Goal: Task Accomplishment & Management: Manage account settings

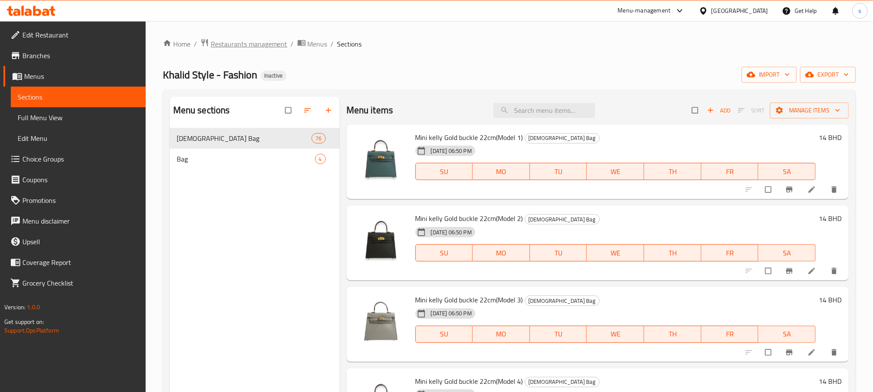
click at [247, 39] on span "Restaurants management" at bounding box center [249, 44] width 77 height 10
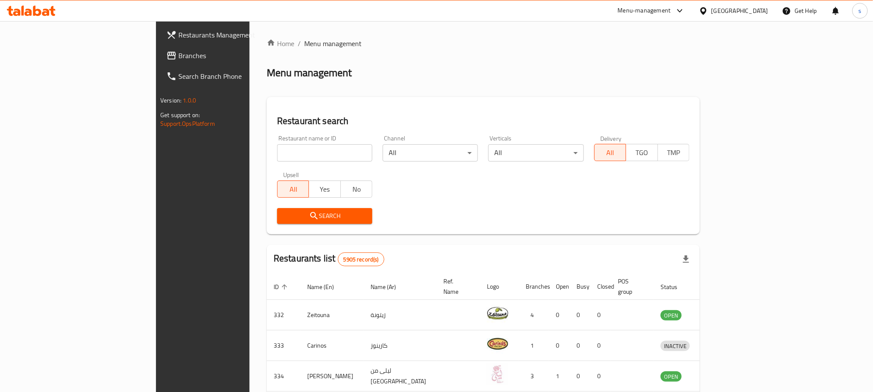
click at [178, 56] on span "Branches" at bounding box center [236, 55] width 116 height 10
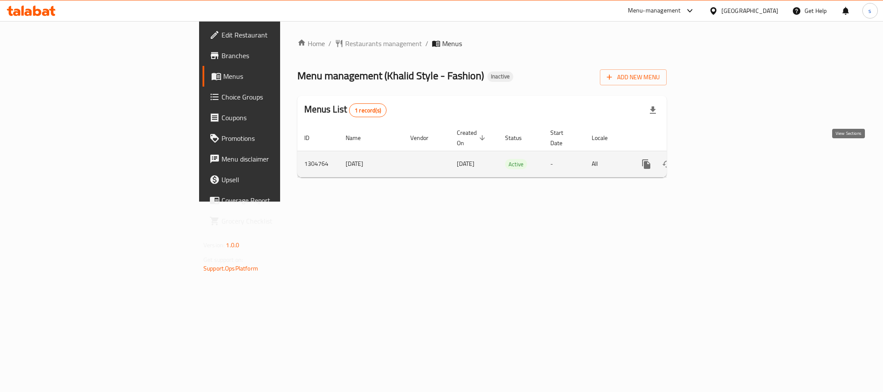
click at [712, 160] on icon "enhanced table" at bounding box center [708, 164] width 8 height 8
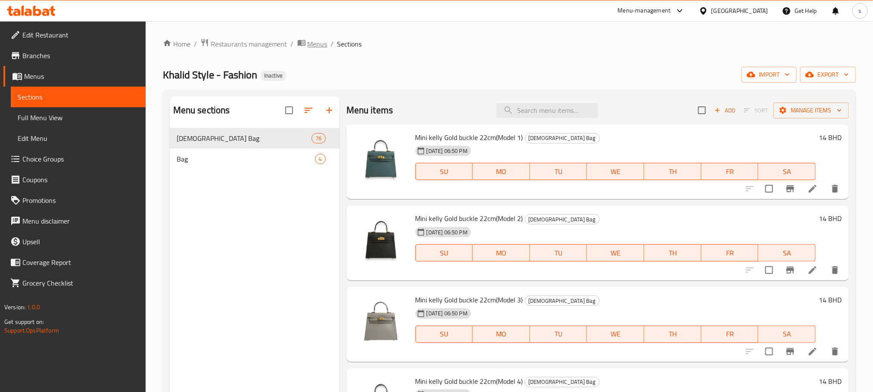
click at [309, 46] on span "Menus" at bounding box center [318, 44] width 20 height 10
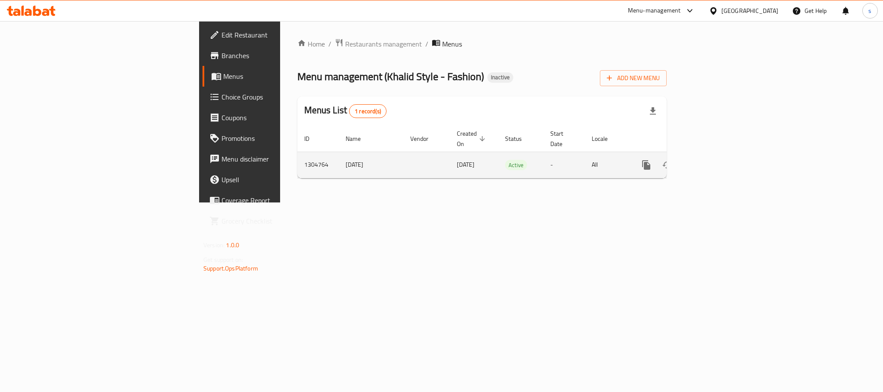
click at [713, 160] on icon "enhanced table" at bounding box center [708, 165] width 10 height 10
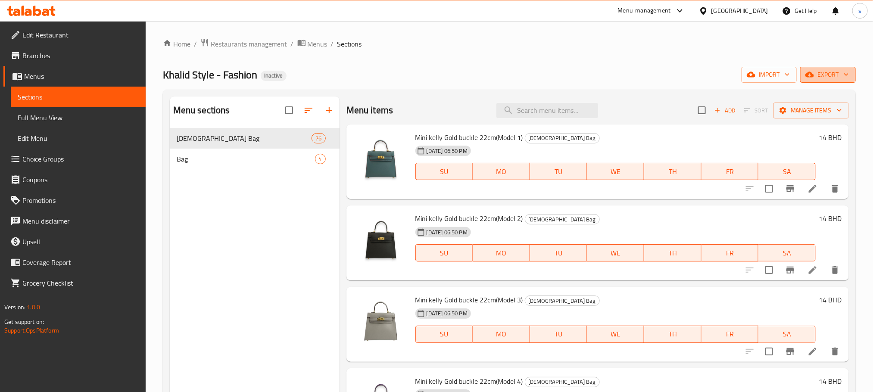
click at [823, 74] on span "export" at bounding box center [828, 74] width 42 height 11
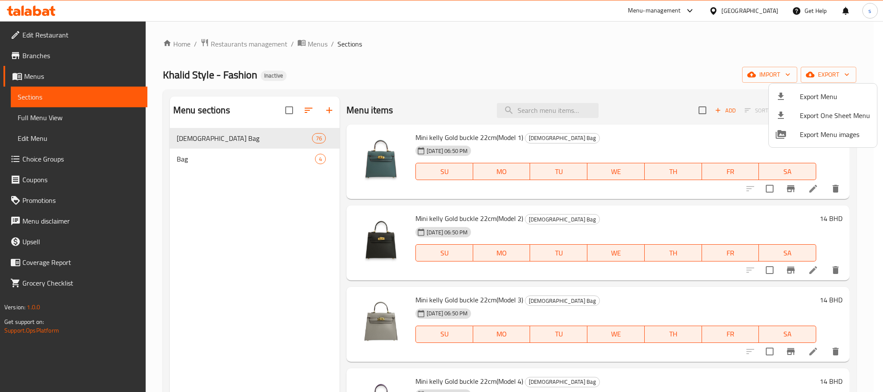
click at [586, 58] on div at bounding box center [441, 196] width 883 height 392
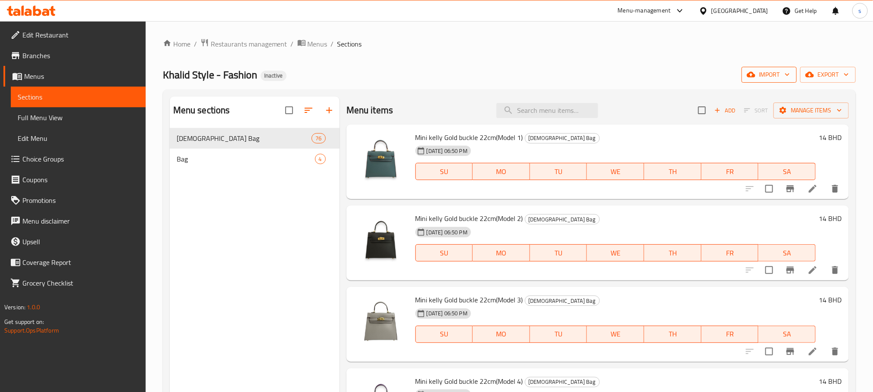
click at [785, 71] on icon "button" at bounding box center [787, 74] width 9 height 9
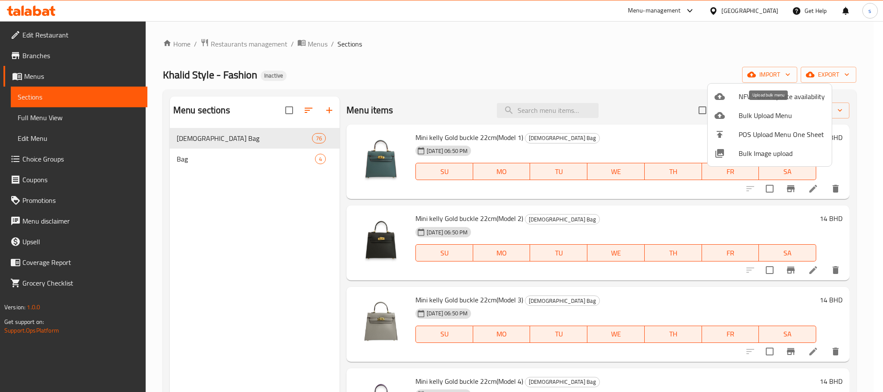
click at [760, 119] on span "Bulk Upload Menu" at bounding box center [781, 115] width 86 height 10
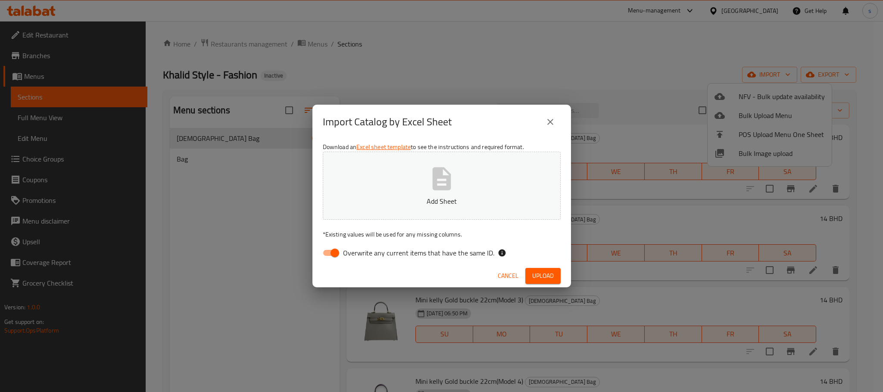
click at [424, 196] on p "Add Sheet" at bounding box center [441, 201] width 211 height 10
click at [332, 255] on input "Overwrite any current items that have the same ID." at bounding box center [334, 253] width 49 height 16
checkbox input "false"
click at [545, 277] on span "Upload" at bounding box center [543, 276] width 22 height 11
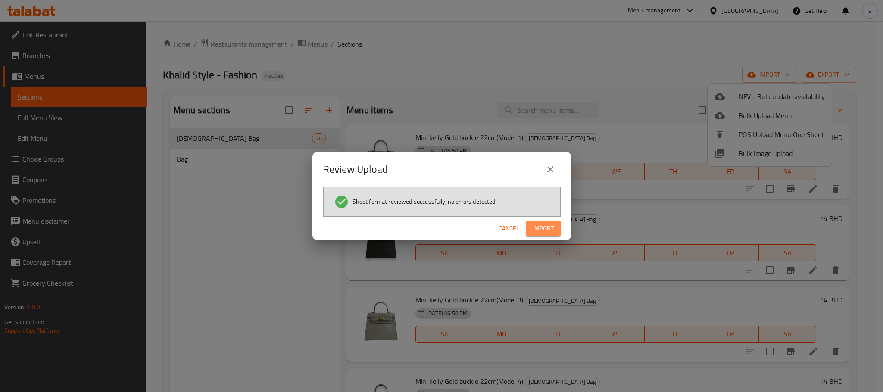
click at [548, 224] on span "Import" at bounding box center [543, 228] width 21 height 11
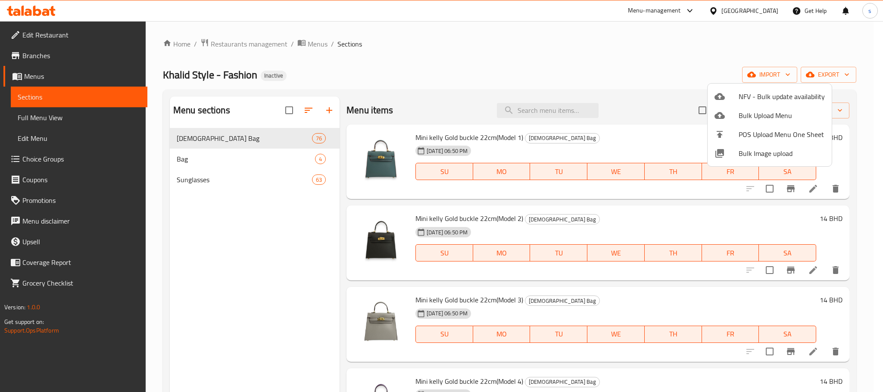
click at [261, 184] on div at bounding box center [441, 196] width 883 height 392
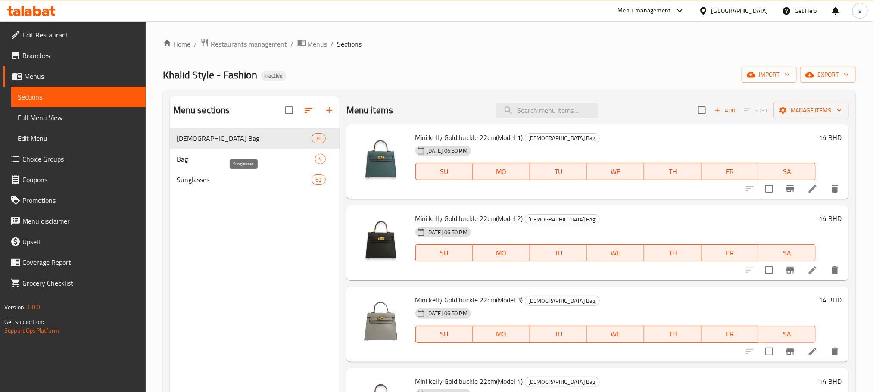
click at [196, 184] on span "Sunglasses" at bounding box center [244, 179] width 135 height 10
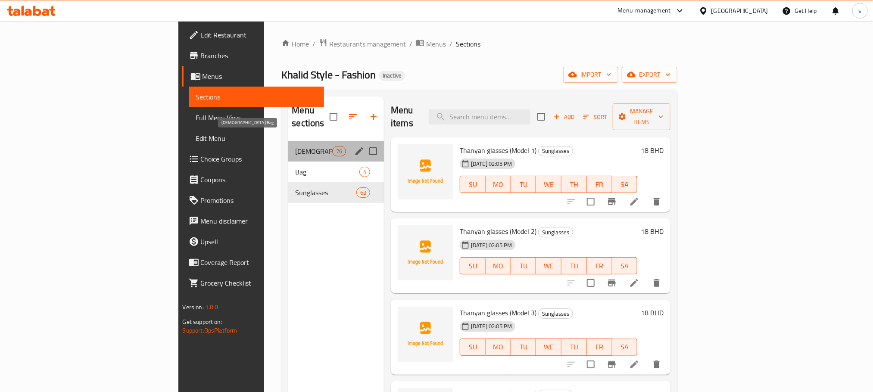
click at [295, 146] on span "[DEMOGRAPHIC_DATA] Bag" at bounding box center [313, 151] width 37 height 10
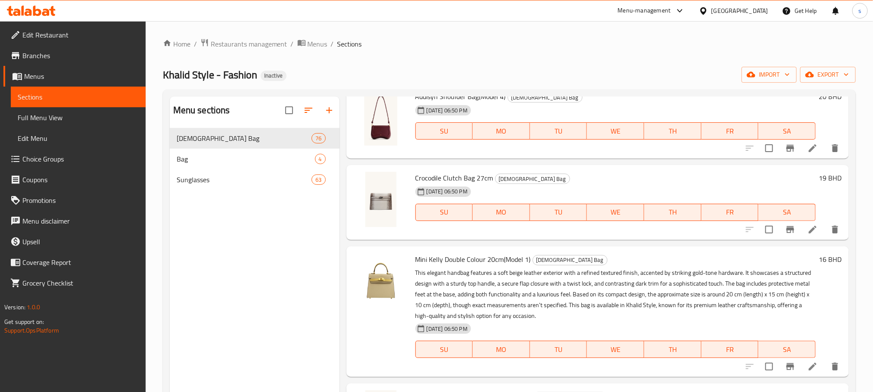
scroll to position [4944, 0]
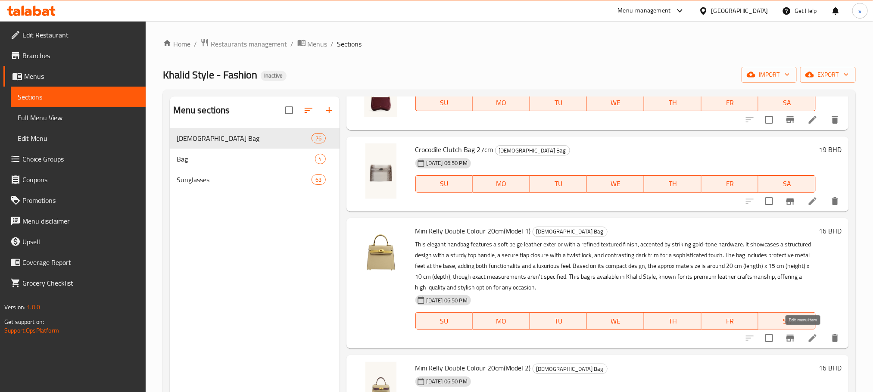
click at [809, 336] on icon at bounding box center [813, 338] width 8 height 8
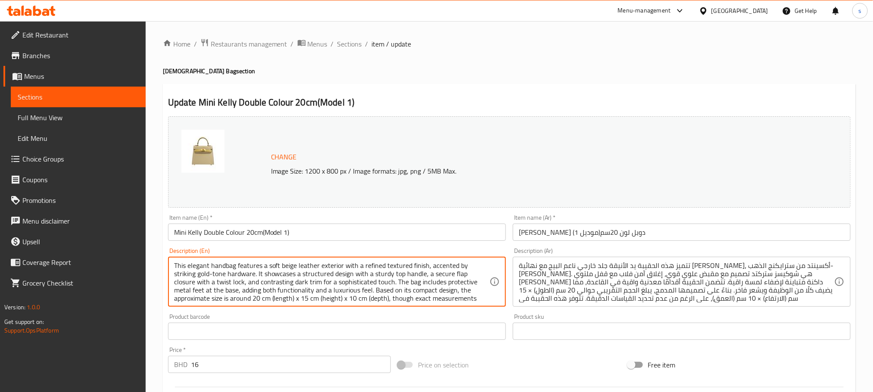
click at [333, 282] on textarea "This elegant handbag features a soft beige leather exterior with a refined text…" at bounding box center [331, 282] width 315 height 41
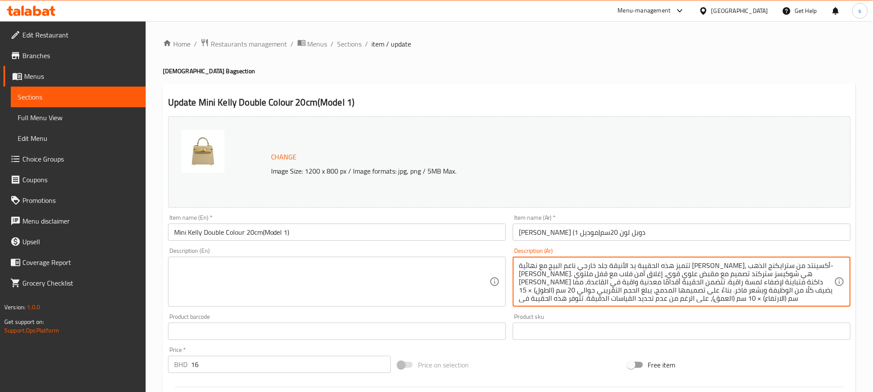
click at [627, 296] on textarea "تتميز هذه الحقيبة يد الأنيقة جلد خارجي ناعم البيج مع نهائية [PERSON_NAME]، أكسي…" at bounding box center [676, 282] width 315 height 41
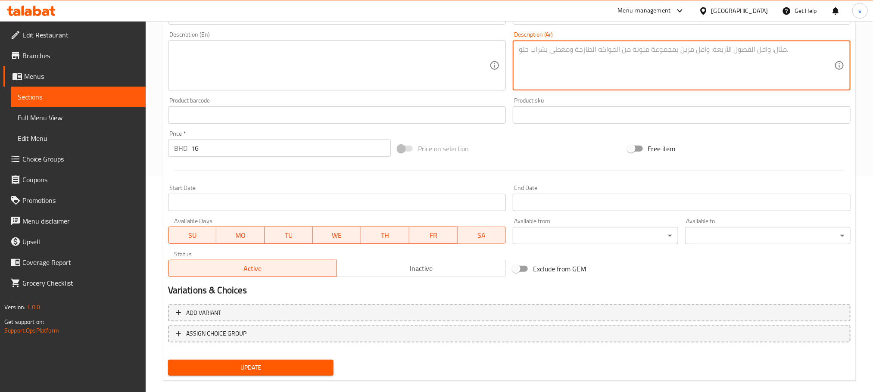
scroll to position [228, 0]
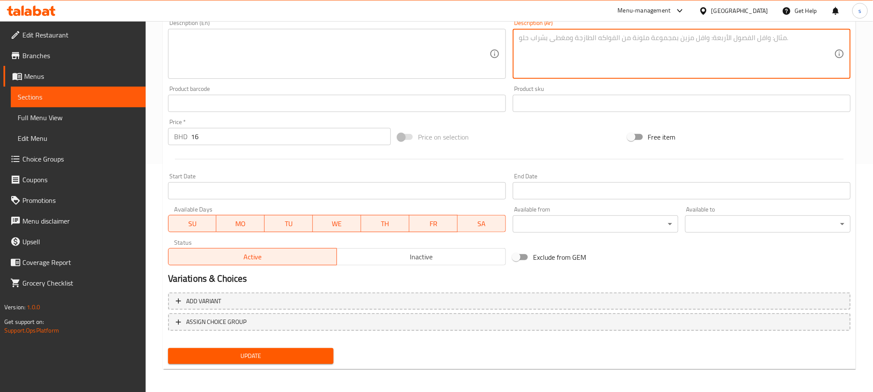
click at [273, 353] on span "Update" at bounding box center [251, 356] width 152 height 11
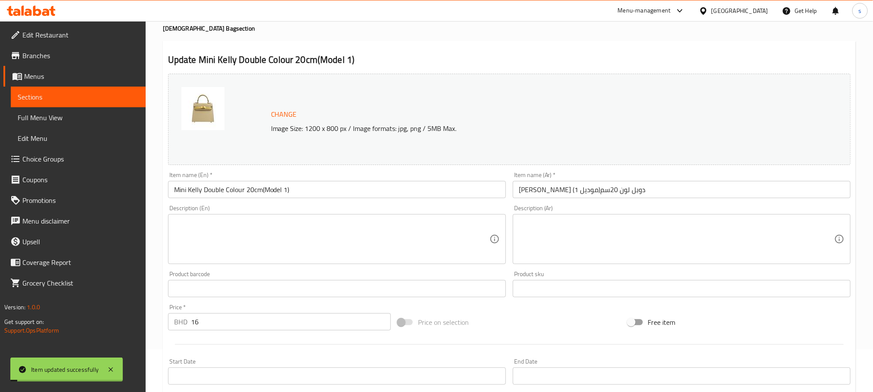
scroll to position [0, 0]
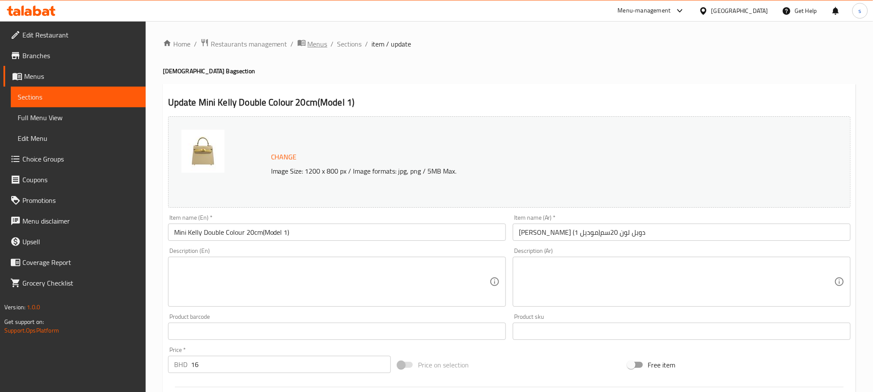
click at [314, 40] on span "Menus" at bounding box center [318, 44] width 20 height 10
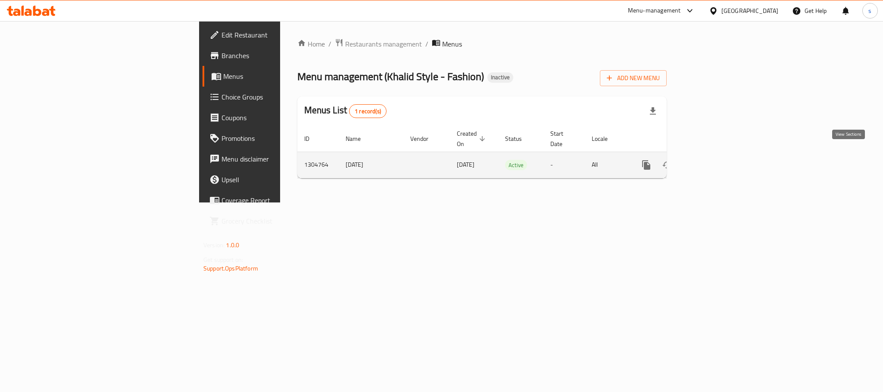
click at [713, 160] on icon "enhanced table" at bounding box center [708, 165] width 10 height 10
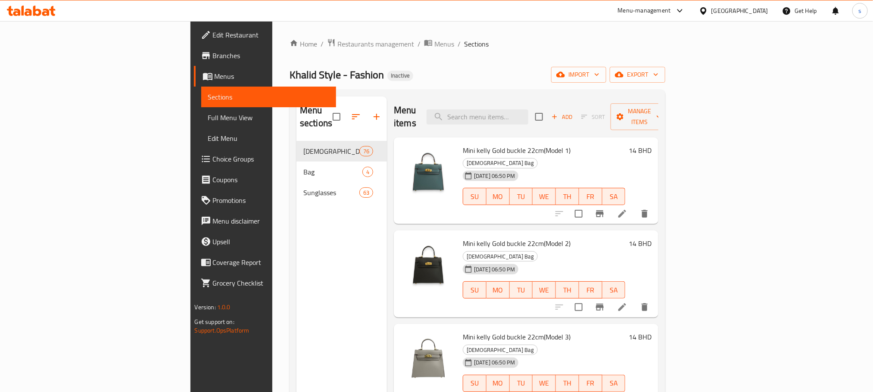
click at [208, 115] on span "Full Menu View" at bounding box center [268, 117] width 121 height 10
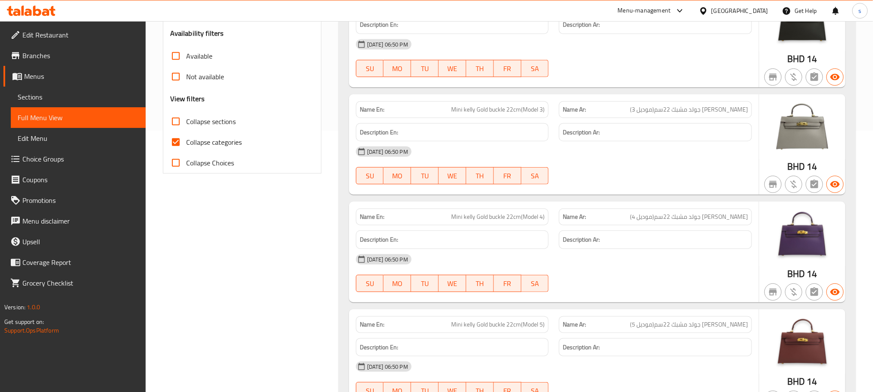
scroll to position [323, 0]
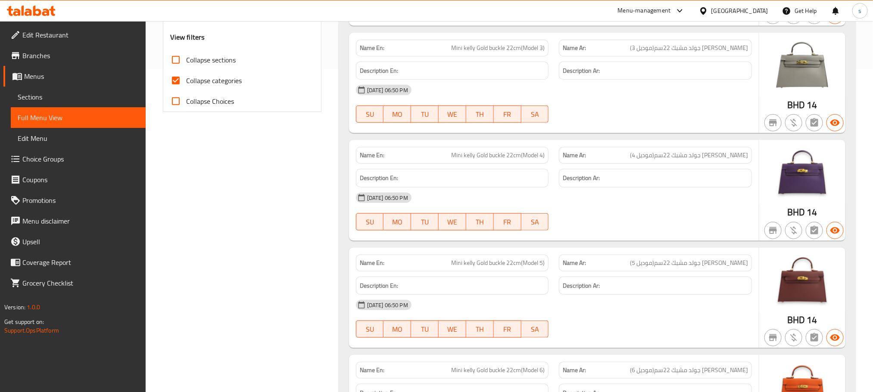
click at [192, 59] on span "Collapse sections" at bounding box center [211, 60] width 50 height 10
click at [186, 59] on input "Collapse sections" at bounding box center [175, 60] width 21 height 21
checkbox input "true"
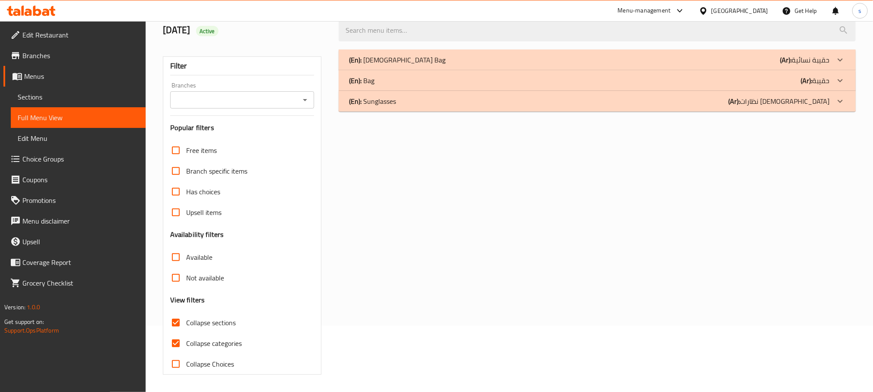
click at [193, 333] on label "Collapse categories" at bounding box center [203, 343] width 76 height 21
click at [186, 333] on input "Collapse categories" at bounding box center [175, 343] width 21 height 21
checkbox input "false"
click at [393, 70] on div "(En): Sunglasses (Ar): نظارات شمسية" at bounding box center [597, 60] width 517 height 21
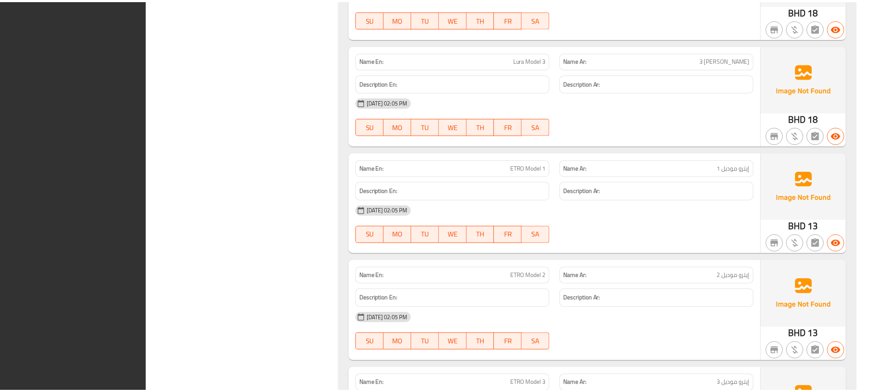
scroll to position [6654, 0]
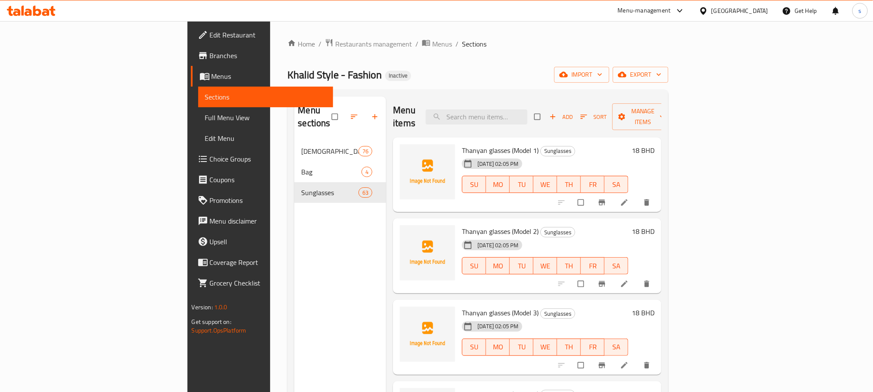
click at [205, 118] on span "Full Menu View" at bounding box center [265, 117] width 121 height 10
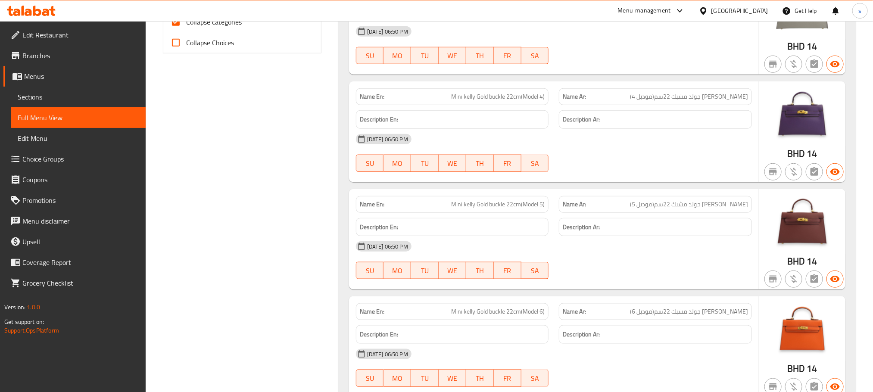
scroll to position [259, 0]
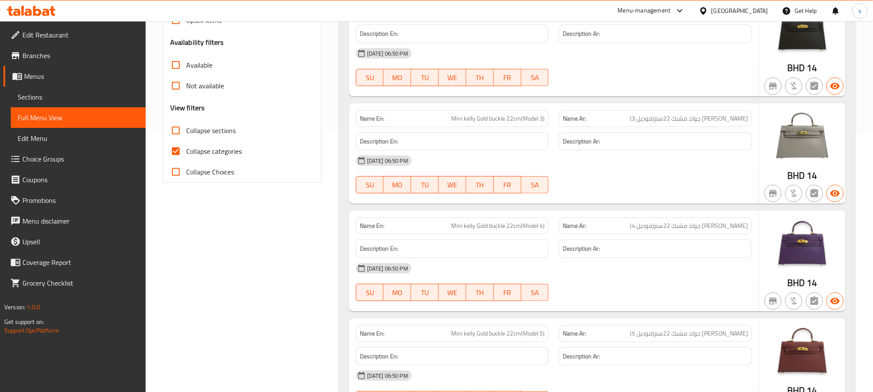
click at [178, 134] on input "Collapse sections" at bounding box center [175, 130] width 21 height 21
checkbox input "true"
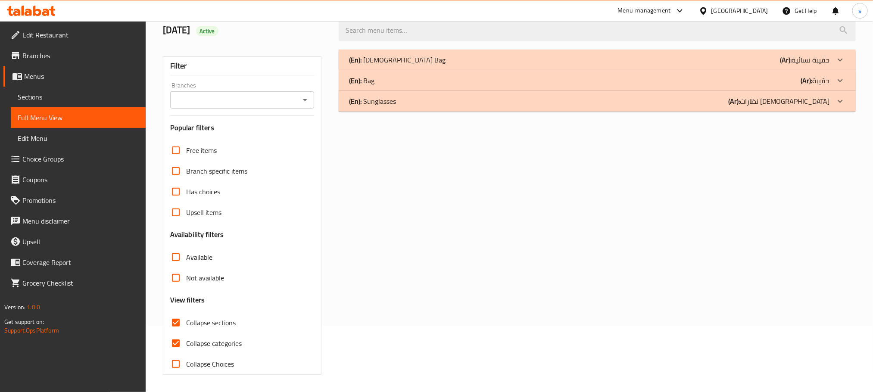
click at [182, 333] on input "Collapse categories" at bounding box center [175, 343] width 21 height 21
checkbox input "false"
click at [401, 64] on div "(En): Ladies Bag (Ar): حقيبة نسائية" at bounding box center [589, 60] width 481 height 10
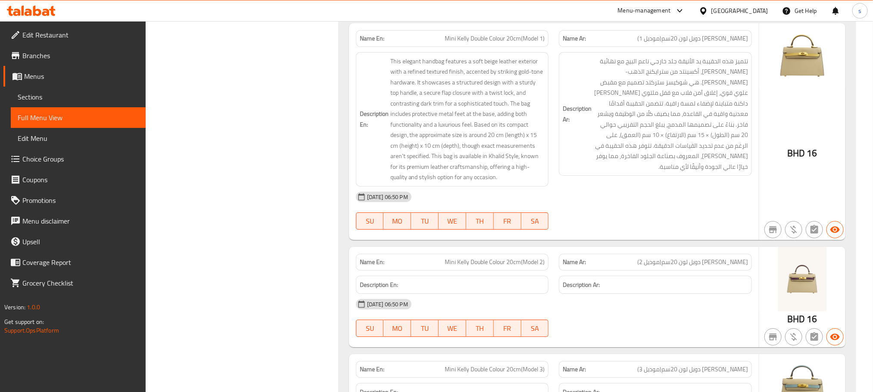
scroll to position [6724, 0]
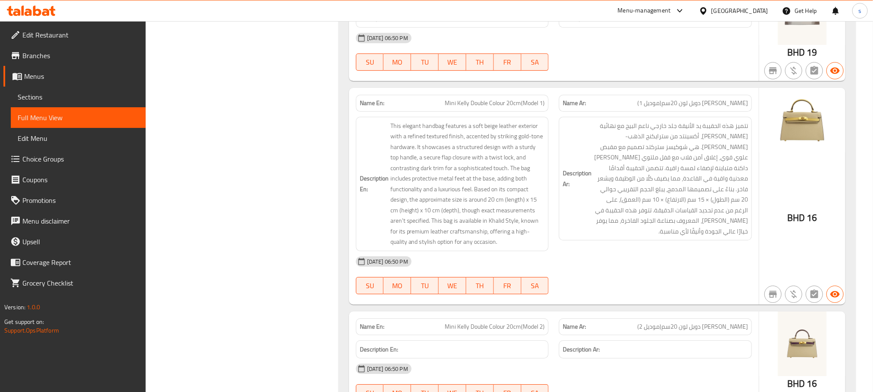
click at [463, 108] on span "Mini Kelly Double Colour 20cm(Model 1)" at bounding box center [495, 103] width 100 height 9
copy span "Mini Kelly Double Colour 20cm(Model 1)"
click at [488, 108] on span "Mini Kelly Double Colour 20cm(Model 1)" at bounding box center [495, 103] width 100 height 9
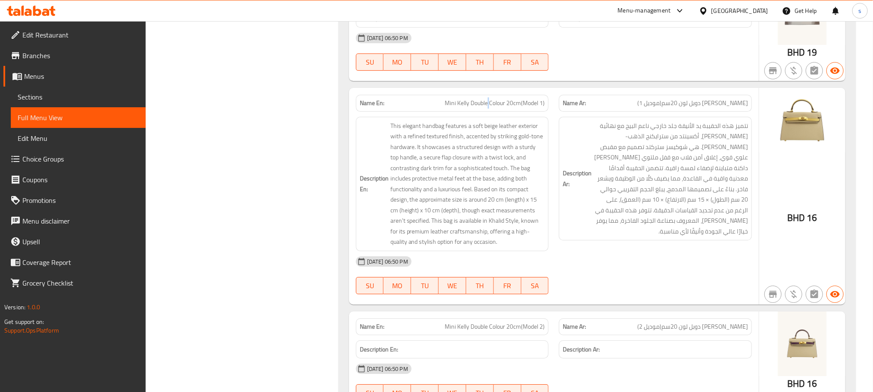
click at [488, 108] on span "Mini Kelly Double Colour 20cm(Model 1)" at bounding box center [495, 103] width 100 height 9
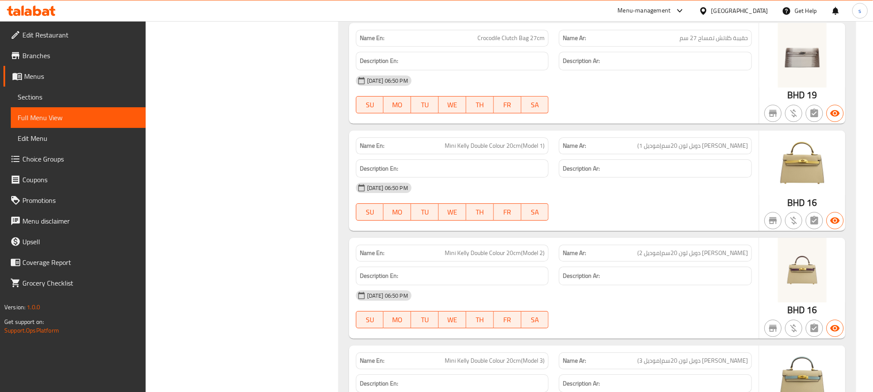
click at [674, 154] on div "Name Ar: ميني كيلي دوبل لون 20سم(موديل 1)" at bounding box center [655, 145] width 193 height 17
copy span "[PERSON_NAME] دوبل لون 20سم(موديل 1)"
